Goal: Communication & Community: Participate in discussion

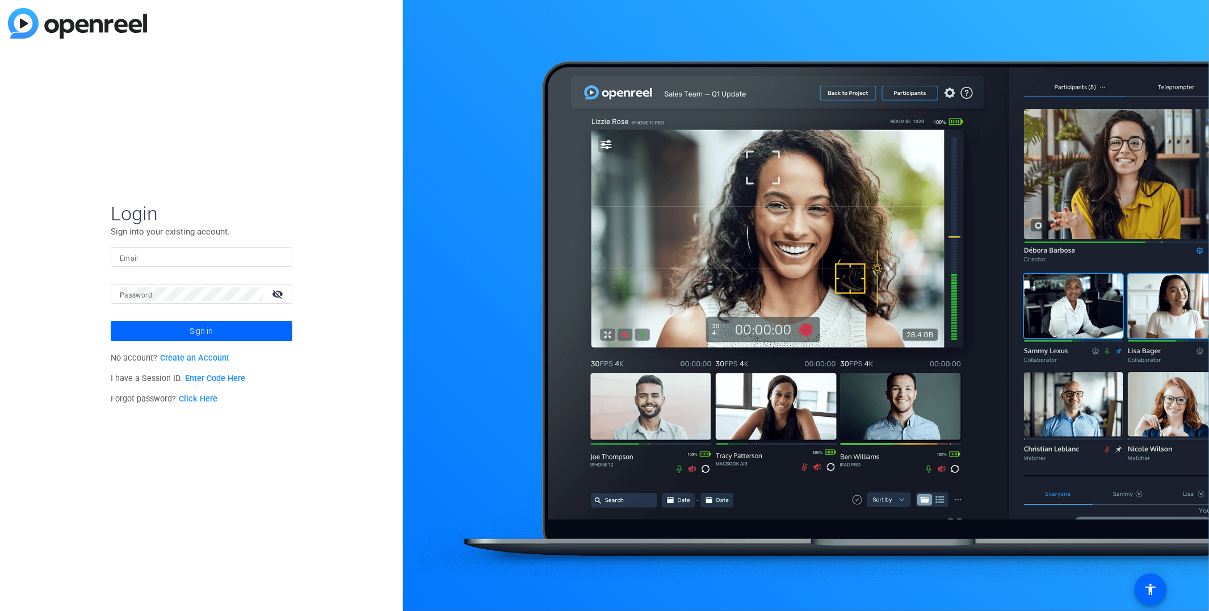
click at [207, 290] on link "Enter Code Here" at bounding box center [215, 379] width 60 height 10
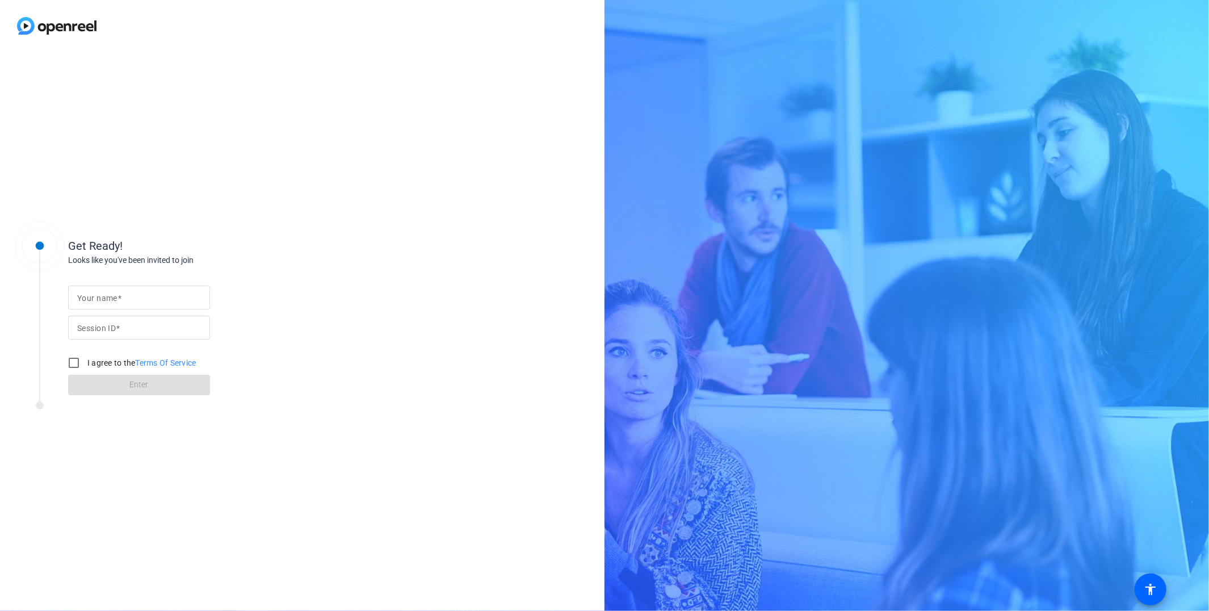
click at [120, 290] on span at bounding box center [120, 298] width 4 height 9
click at [120, 290] on input "Your name" at bounding box center [139, 298] width 124 height 14
click at [129, 290] on input "Your name" at bounding box center [139, 298] width 124 height 14
click at [445, 225] on div "Get Ready! Looks like you've been invited to join Your name Session ID I agree …" at bounding box center [302, 331] width 605 height 559
click at [153, 290] on input "Your name" at bounding box center [139, 298] width 124 height 14
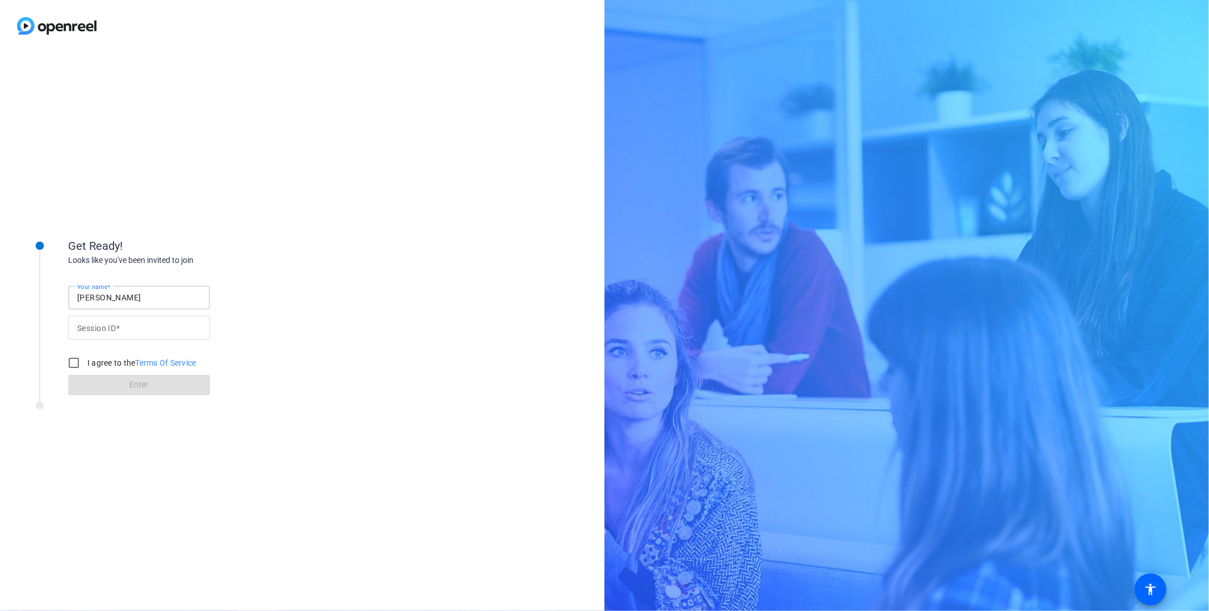
type input "[PERSON_NAME]"
click at [92, 290] on div at bounding box center [139, 328] width 124 height 24
click at [107, 290] on mat-label "Session ID" at bounding box center [96, 328] width 39 height 9
click at [107, 290] on input "Session ID" at bounding box center [139, 328] width 124 height 14
click at [120, 290] on div "Session ID" at bounding box center [139, 328] width 124 height 24
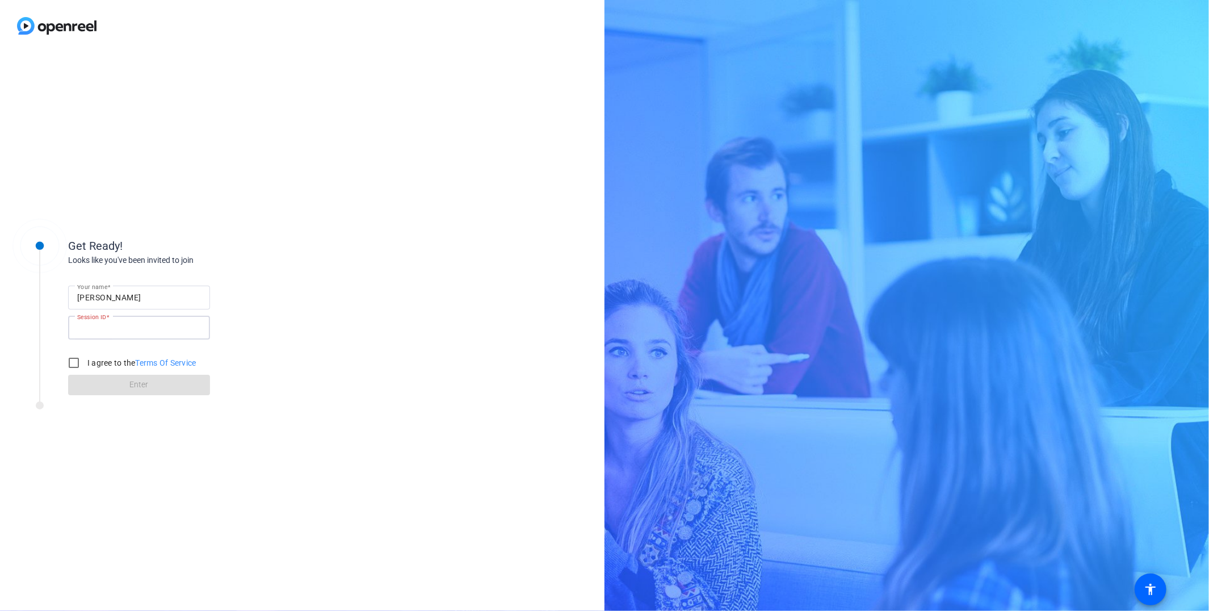
click at [124, 290] on input "Session ID" at bounding box center [139, 328] width 124 height 14
paste input "knSf"
type input "knSf"
click at [76, 290] on input "I agree to the Terms Of Service" at bounding box center [73, 362] width 23 height 23
checkbox input "true"
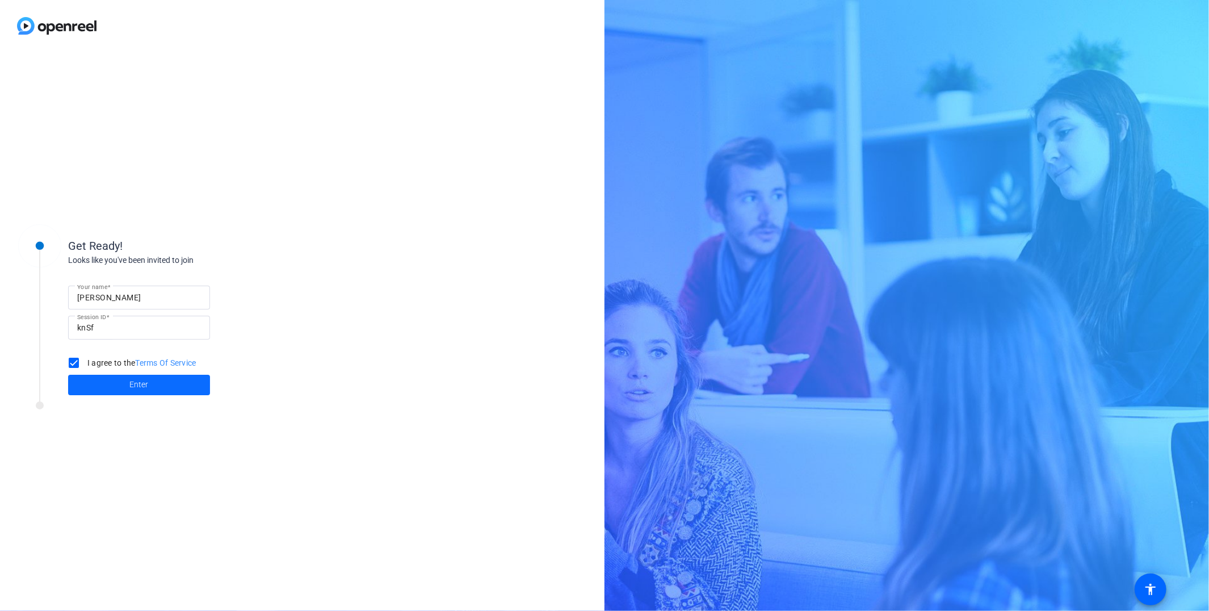
click at [112, 290] on span at bounding box center [139, 384] width 142 height 27
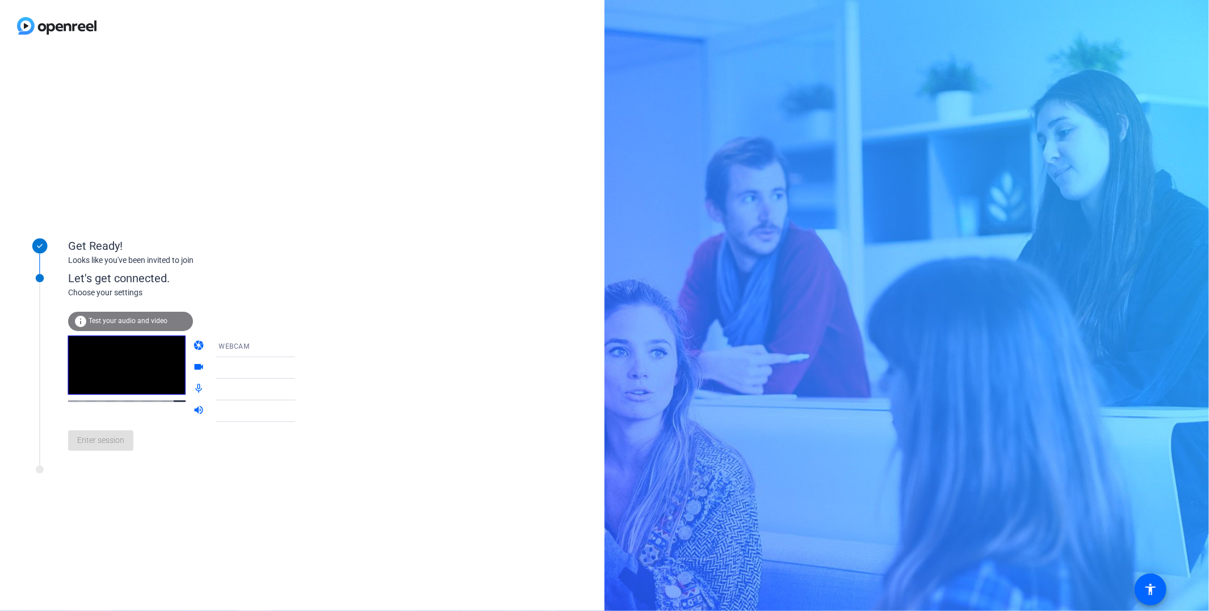
click at [114, 290] on span "Test your audio and video" at bounding box center [128, 321] width 79 height 8
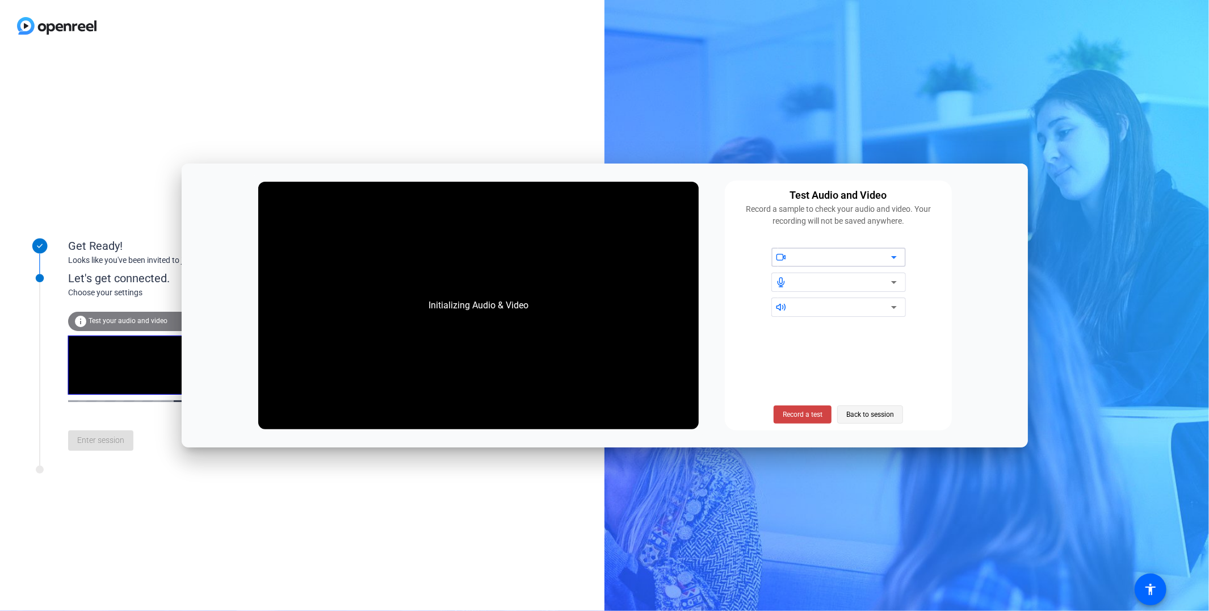
click at [612, 290] on span "Back to session" at bounding box center [871, 415] width 48 height 22
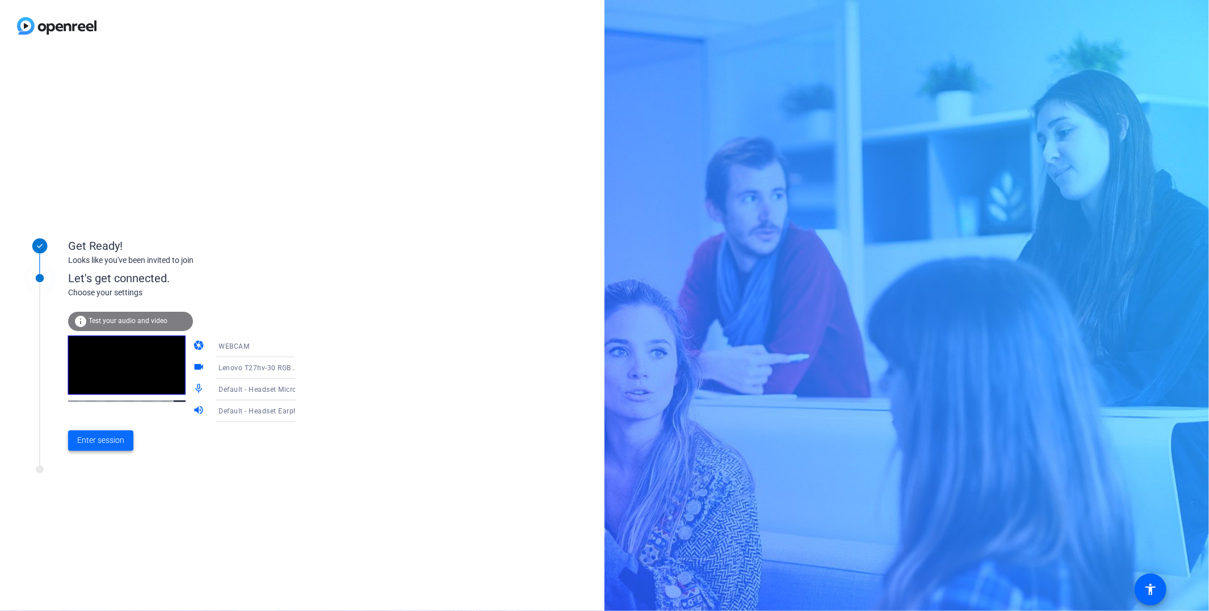
click at [107, 290] on span "Enter session" at bounding box center [100, 440] width 47 height 12
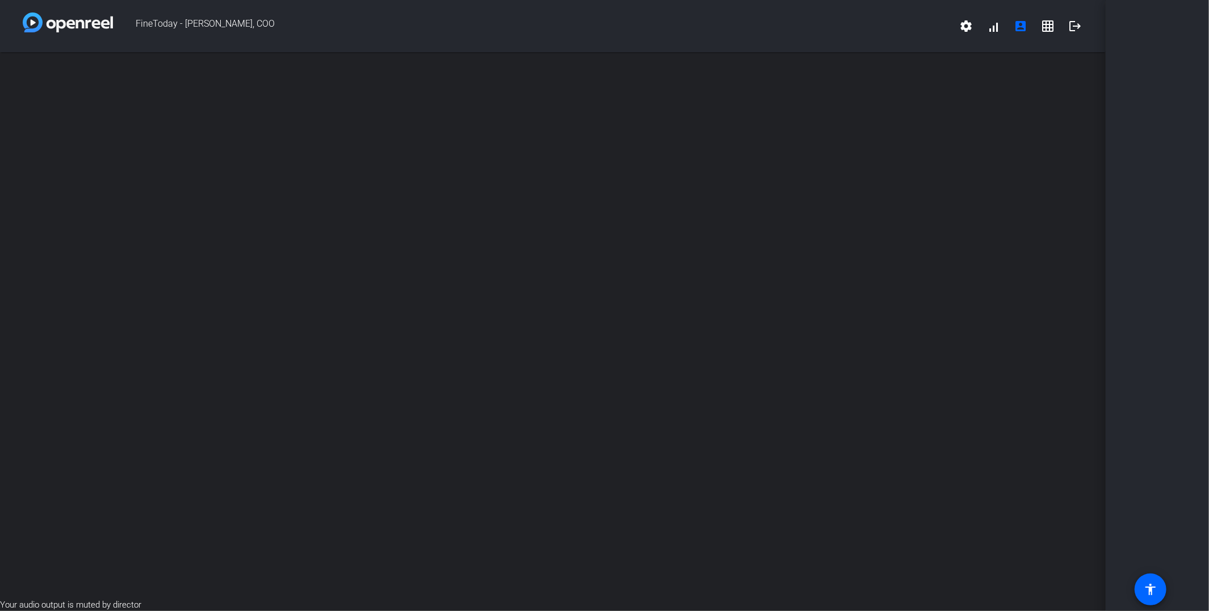
click at [609, 235] on div "open_in_new" at bounding box center [553, 325] width 1106 height 546
click at [612, 23] on mat-icon "settings" at bounding box center [967, 26] width 14 height 14
click at [612, 34] on div at bounding box center [604, 305] width 1209 height 611
click at [612, 228] on div "open_in_new" at bounding box center [553, 325] width 1106 height 546
click at [612, 32] on mat-icon "settings" at bounding box center [967, 26] width 14 height 14
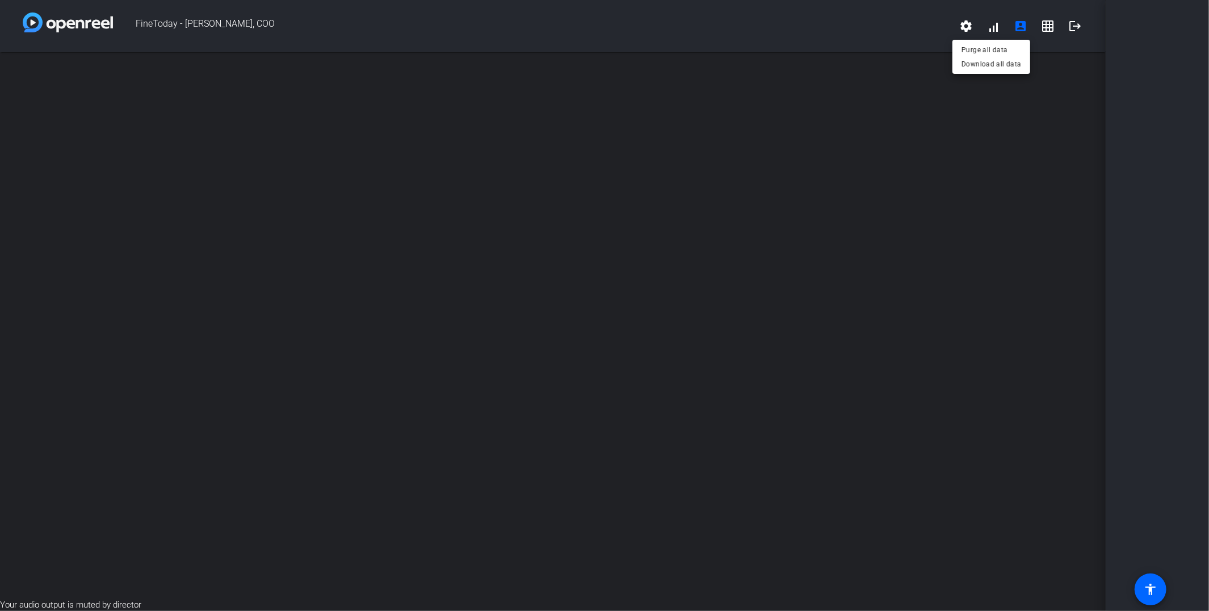
click at [612, 26] on div at bounding box center [604, 305] width 1209 height 611
click at [612, 31] on span at bounding box center [993, 25] width 27 height 27
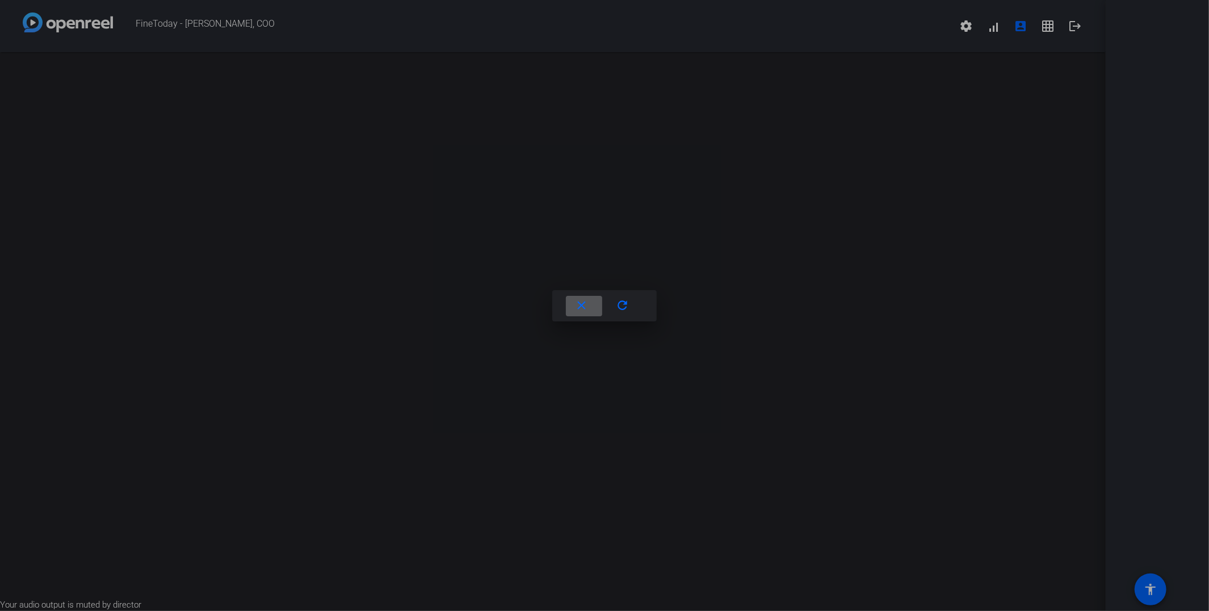
click at [587, 290] on mat-icon "close" at bounding box center [582, 306] width 14 height 14
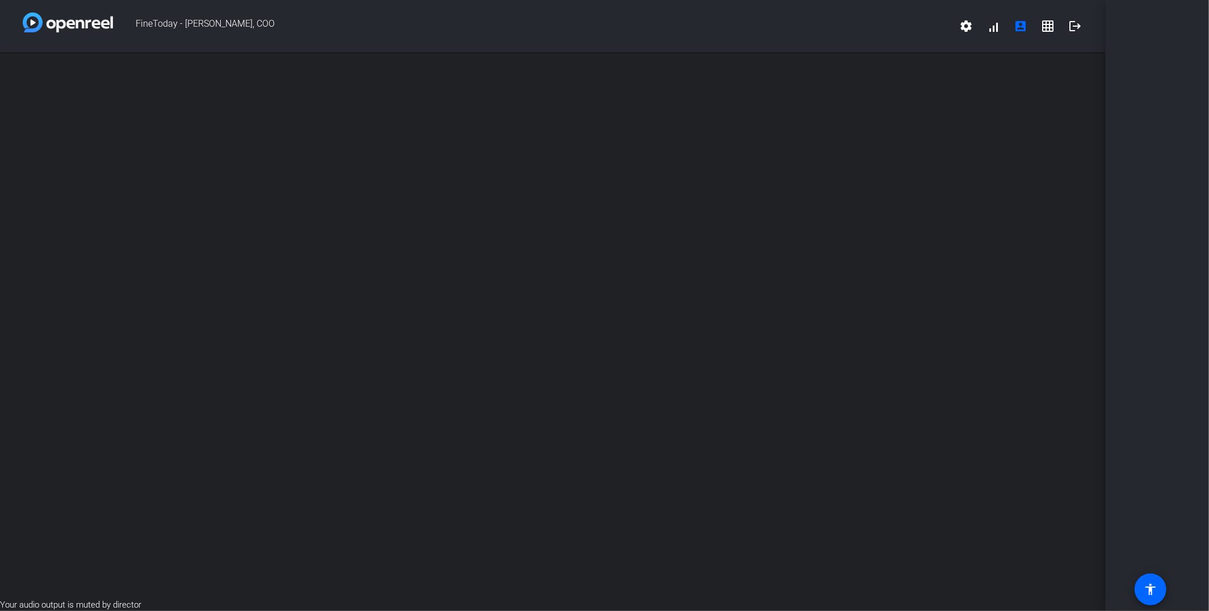
click at [612, 26] on mat-icon "grid_on" at bounding box center [1048, 26] width 14 height 14
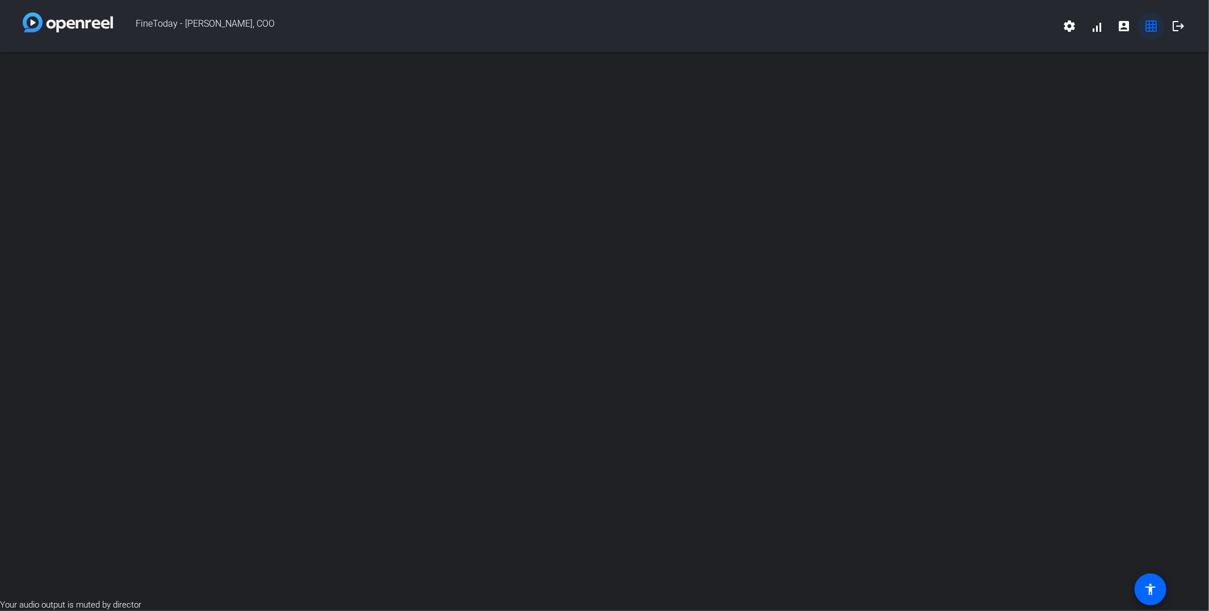
click at [612, 32] on mat-icon "grid_on" at bounding box center [1152, 26] width 14 height 14
click at [612, 151] on div at bounding box center [604, 325] width 1209 height 546
click at [612, 24] on mat-icon "logout" at bounding box center [1179, 26] width 14 height 14
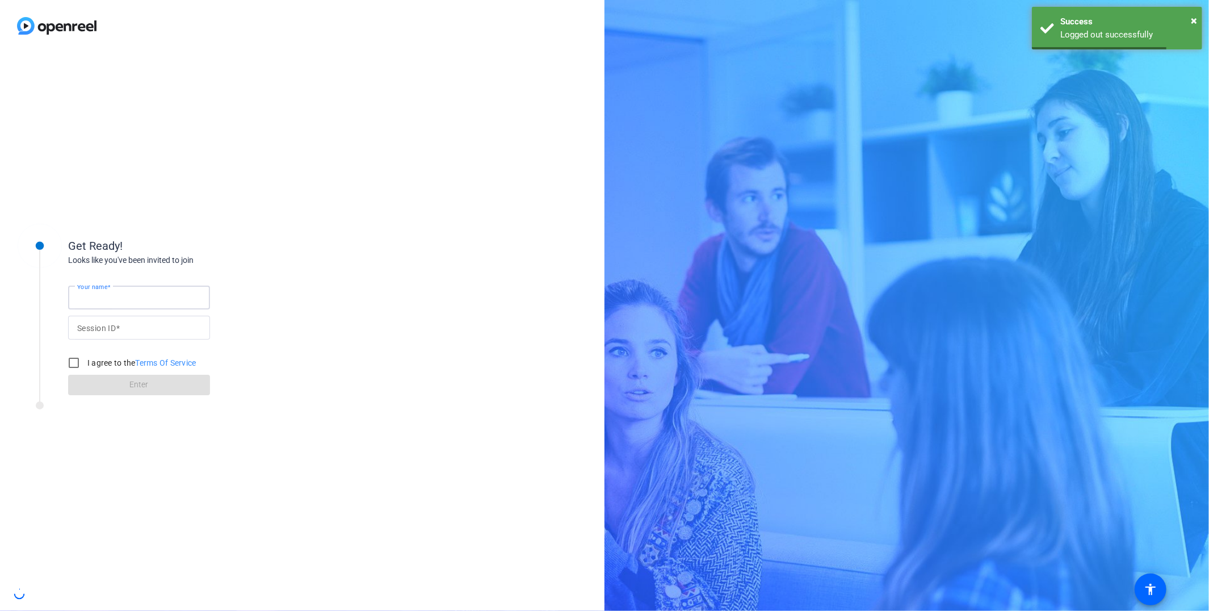
click at [137, 290] on input "Your name" at bounding box center [139, 298] width 124 height 14
type input "[PERSON_NAME]"
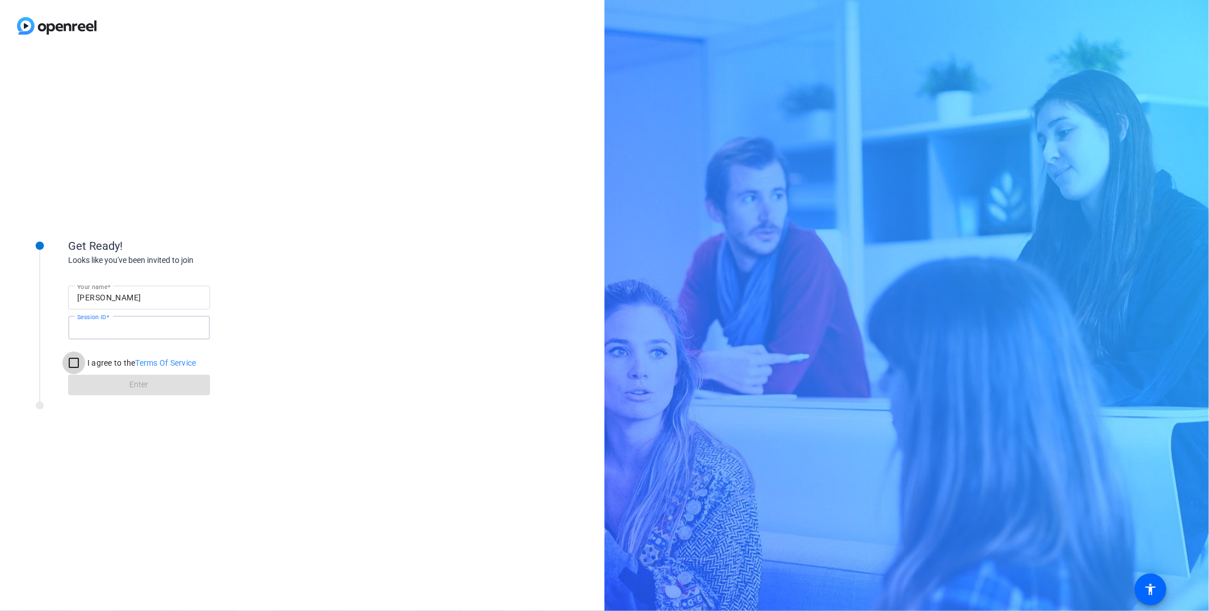
click at [82, 290] on input "I agree to the Terms Of Service" at bounding box center [73, 362] width 23 height 23
checkbox input "true"
click at [108, 290] on mat-label "Session ID" at bounding box center [96, 328] width 39 height 9
click at [108, 290] on input "Session ID" at bounding box center [139, 328] width 124 height 14
click at [156, 290] on input "Session ID" at bounding box center [139, 328] width 124 height 14
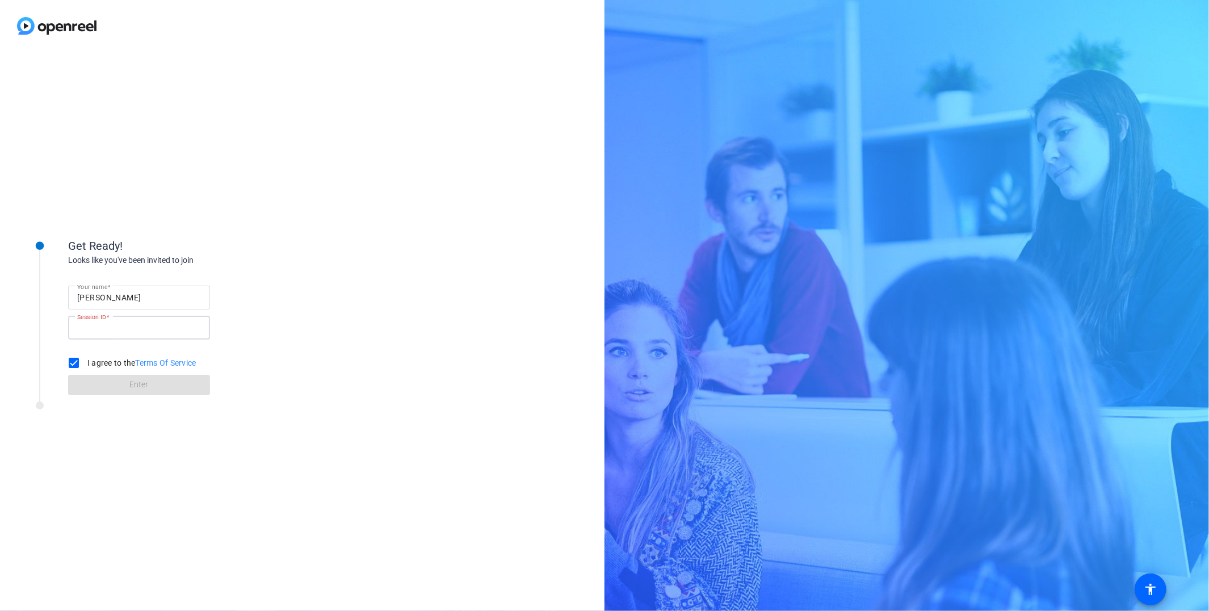
paste input "knSf"
type input "knSf"
click at [135, 290] on span "Enter" at bounding box center [139, 385] width 19 height 12
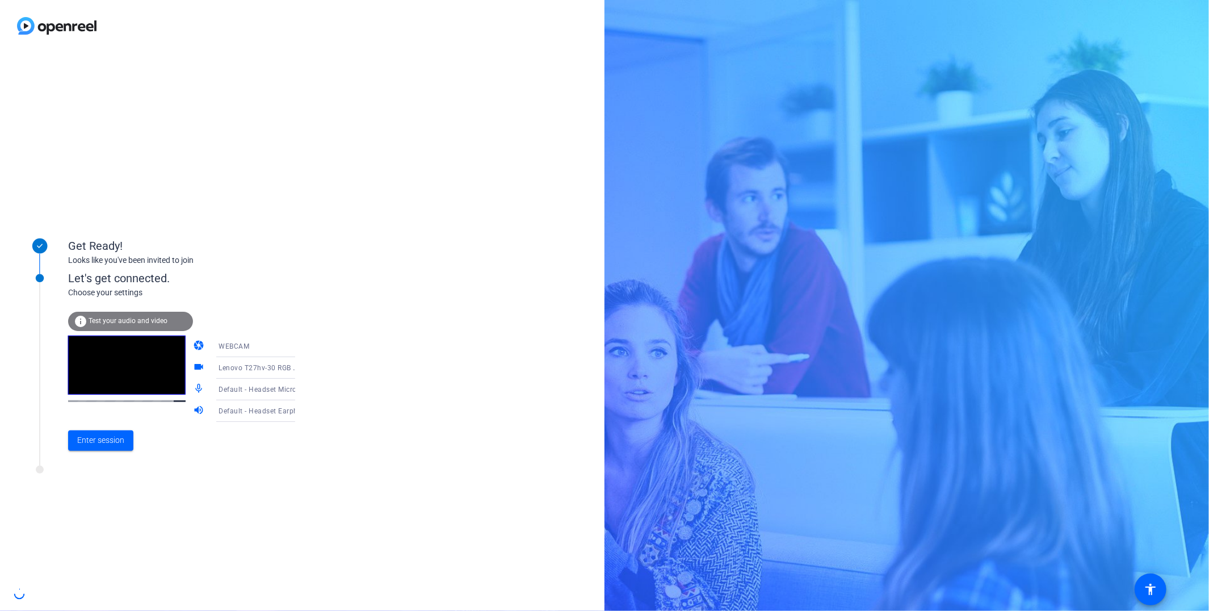
click at [276, 290] on span "Default - Headset Microphone (Jabra Link 390) (0b0e:2e57)" at bounding box center [318, 388] width 198 height 9
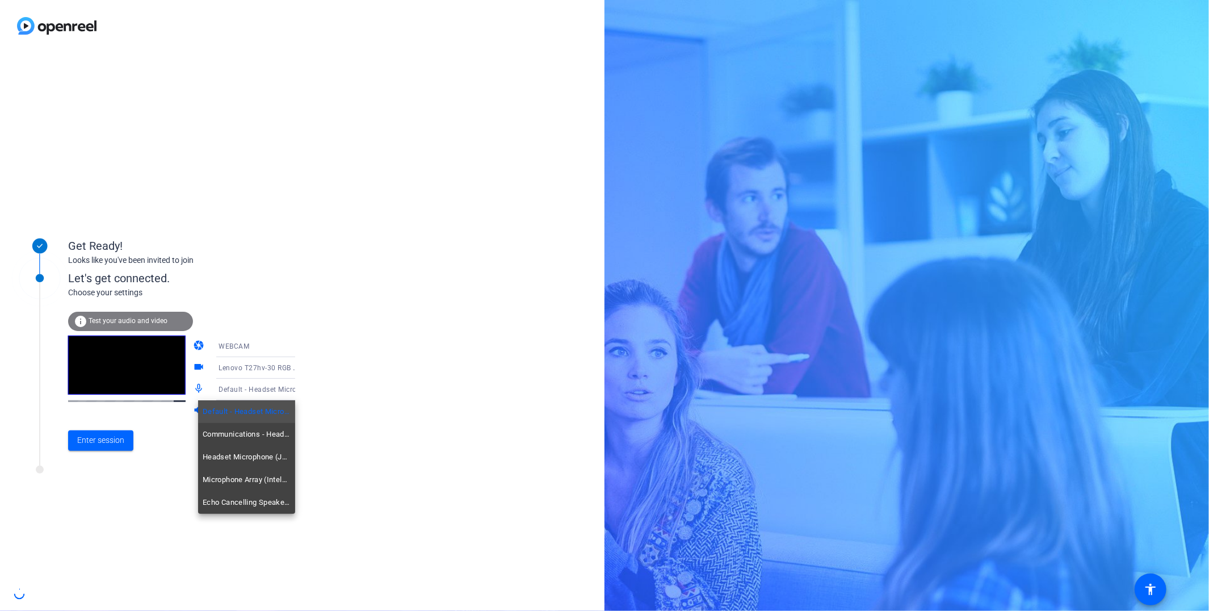
click at [363, 290] on div at bounding box center [604, 305] width 1209 height 611
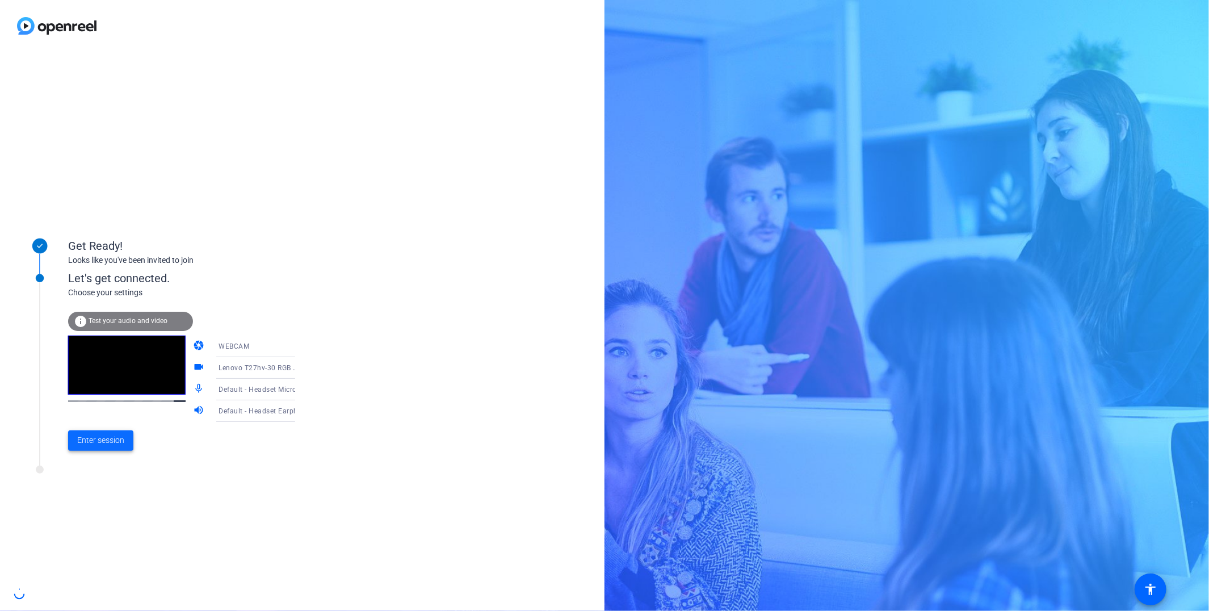
click at [102, 290] on span "Enter session" at bounding box center [100, 440] width 47 height 12
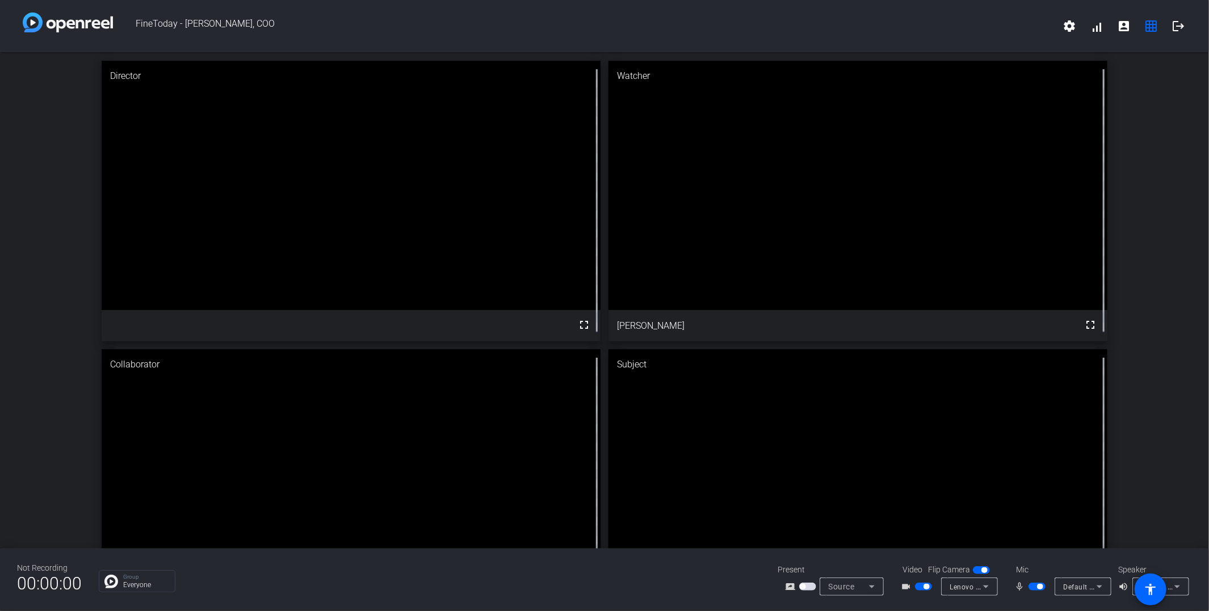
click at [612, 290] on div "Director fullscreen Watcher fullscreen [PERSON_NAME] Collaborator fullscreen [P…" at bounding box center [604, 345] width 1209 height 587
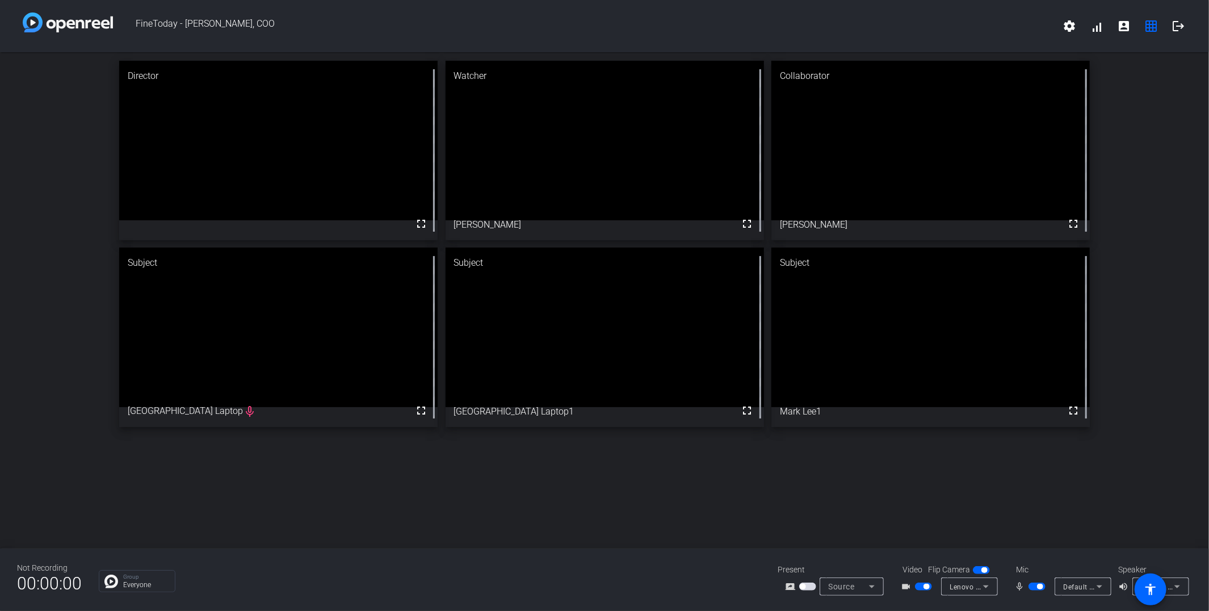
drag, startPoint x: 740, startPoint y: 417, endPoint x: 742, endPoint y: 459, distance: 42.1
click at [612, 290] on span at bounding box center [747, 410] width 27 height 27
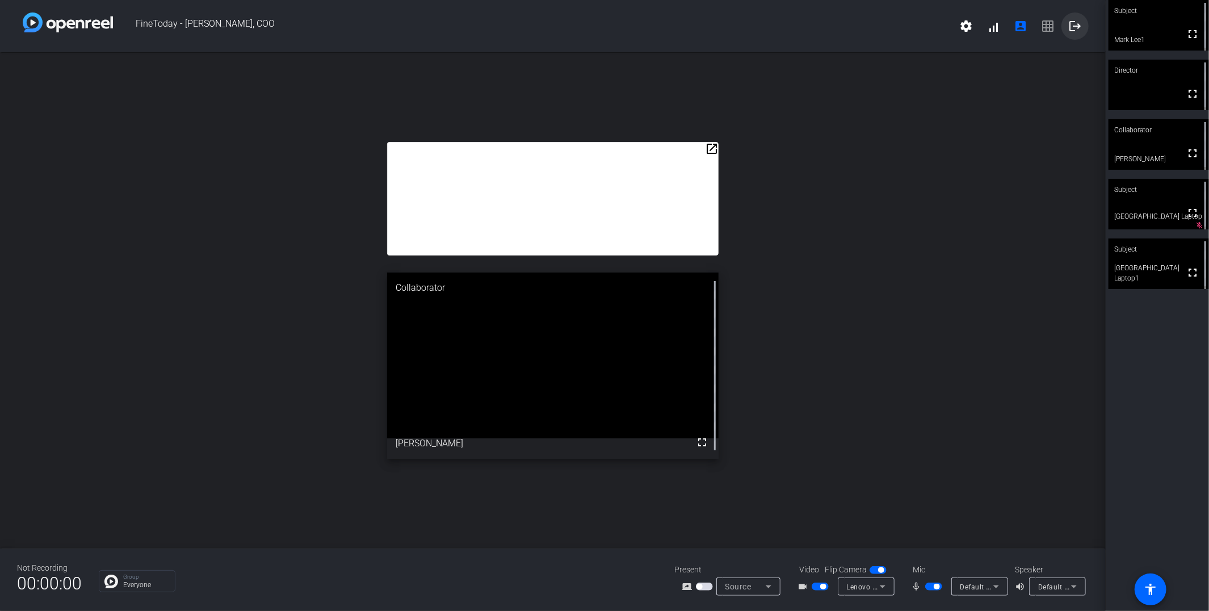
click at [612, 29] on mat-icon "logout" at bounding box center [1076, 26] width 14 height 14
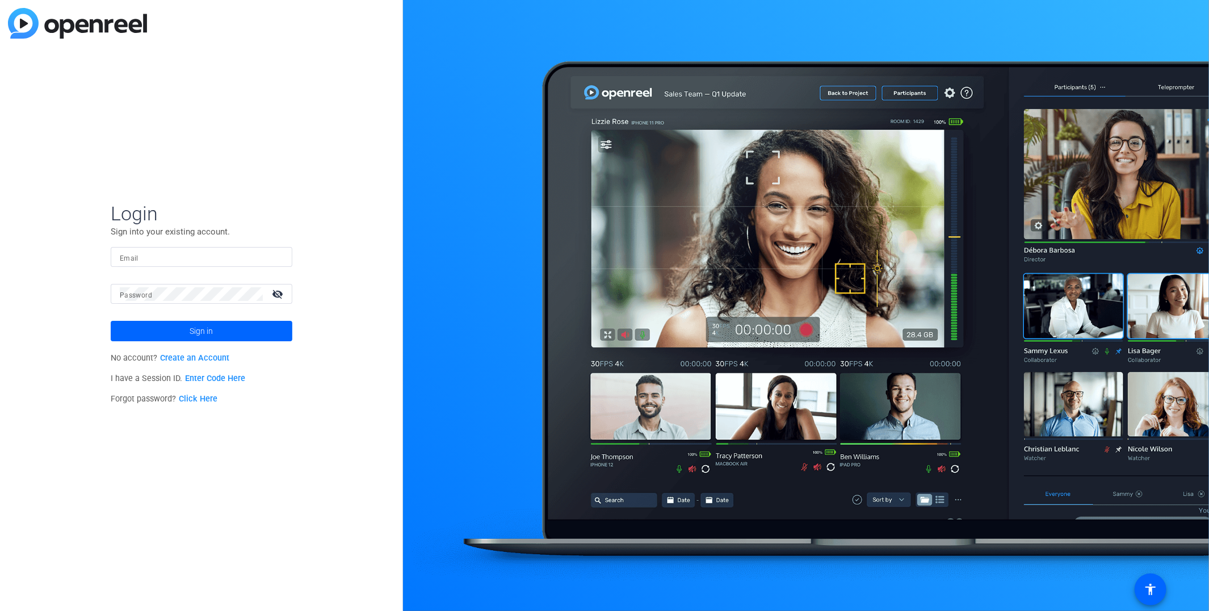
click at [224, 380] on link "Enter Code Here" at bounding box center [215, 379] width 60 height 10
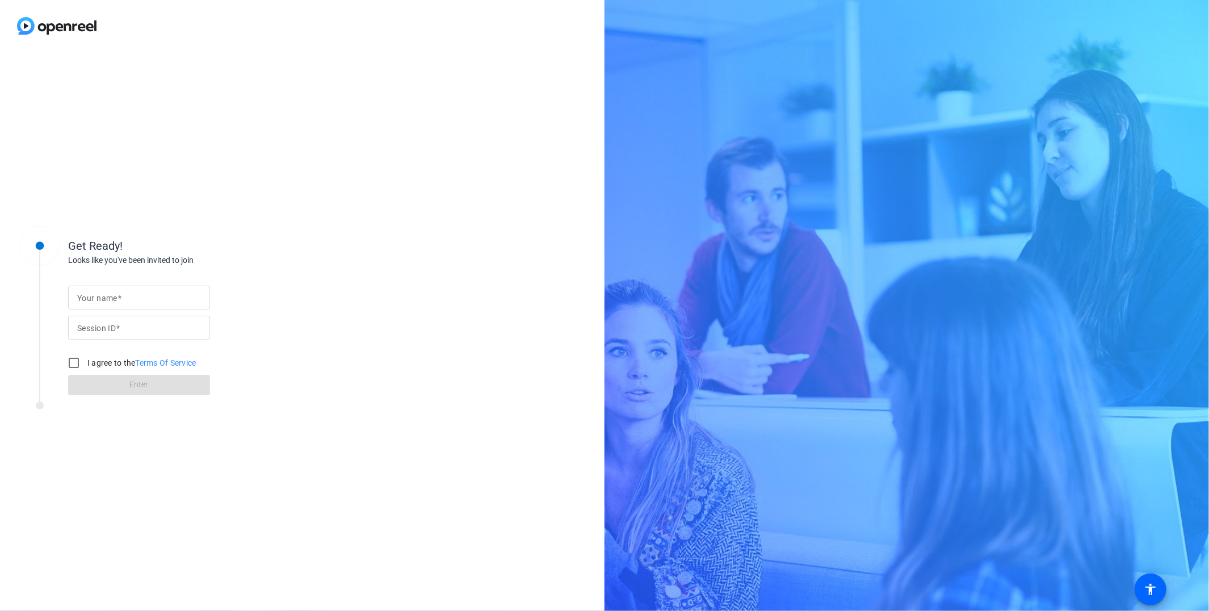
click at [148, 302] on input "Your name" at bounding box center [139, 298] width 124 height 14
